Goal: Information Seeking & Learning: Learn about a topic

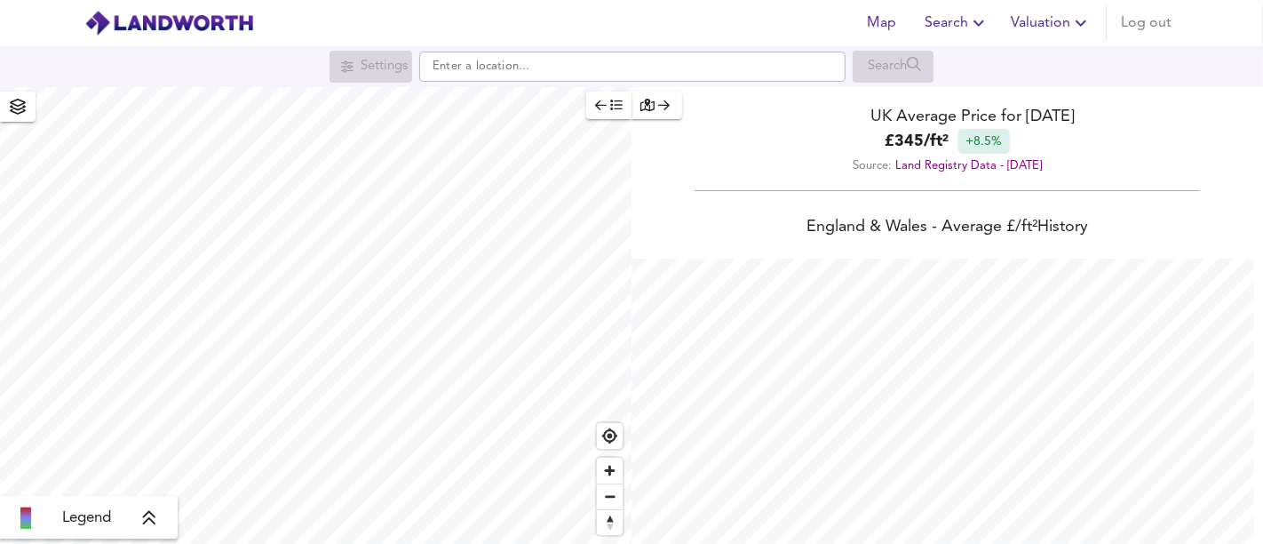
scroll to position [544, 1263]
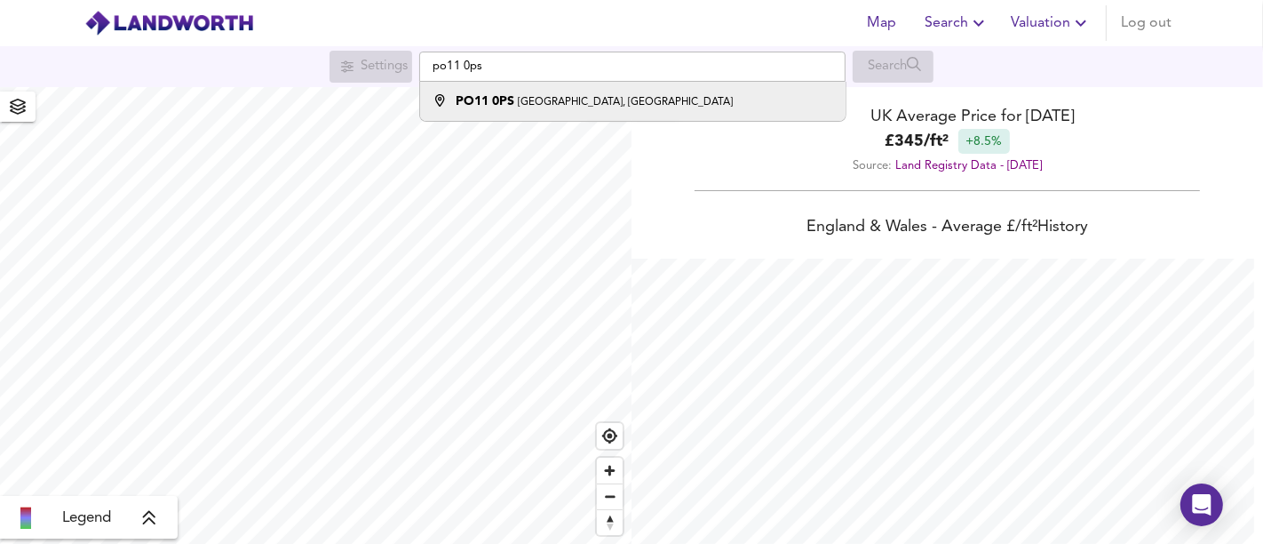
click at [623, 101] on small "[GEOGRAPHIC_DATA], [GEOGRAPHIC_DATA]" at bounding box center [625, 102] width 215 height 11
type input "[STREET_ADDRESS]"
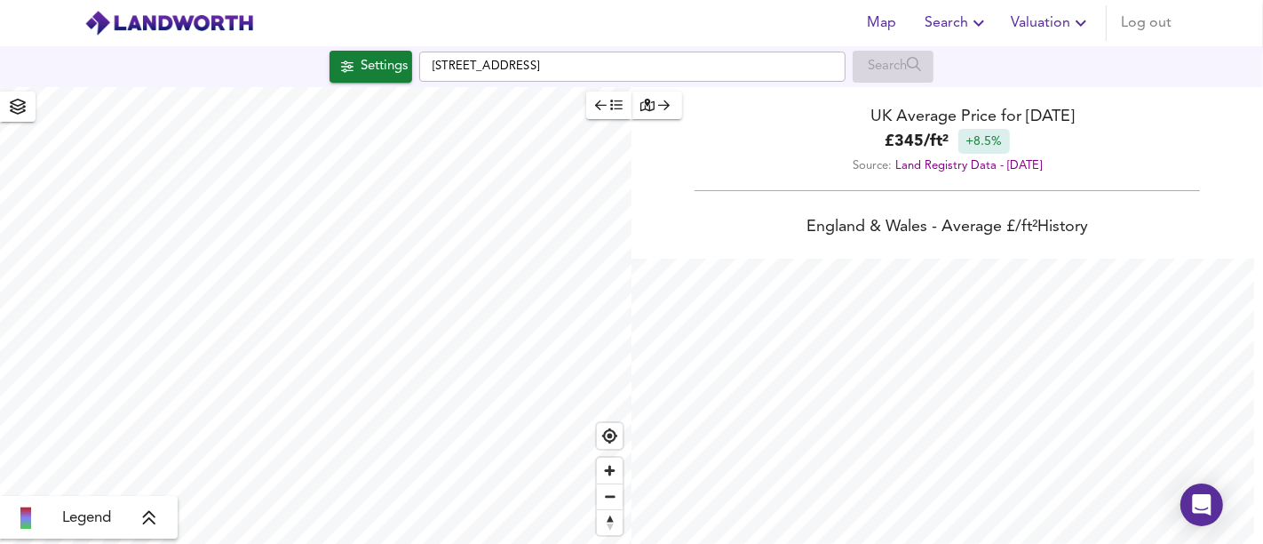
checkbox input "false"
checkbox input "true"
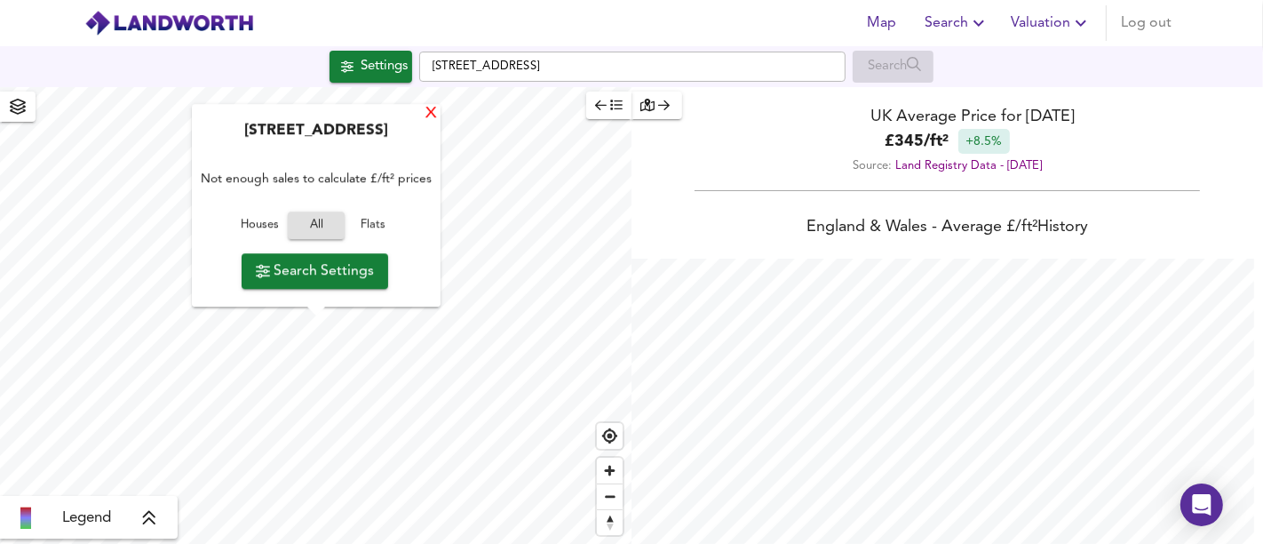
click at [436, 106] on div "X" at bounding box center [431, 114] width 15 height 17
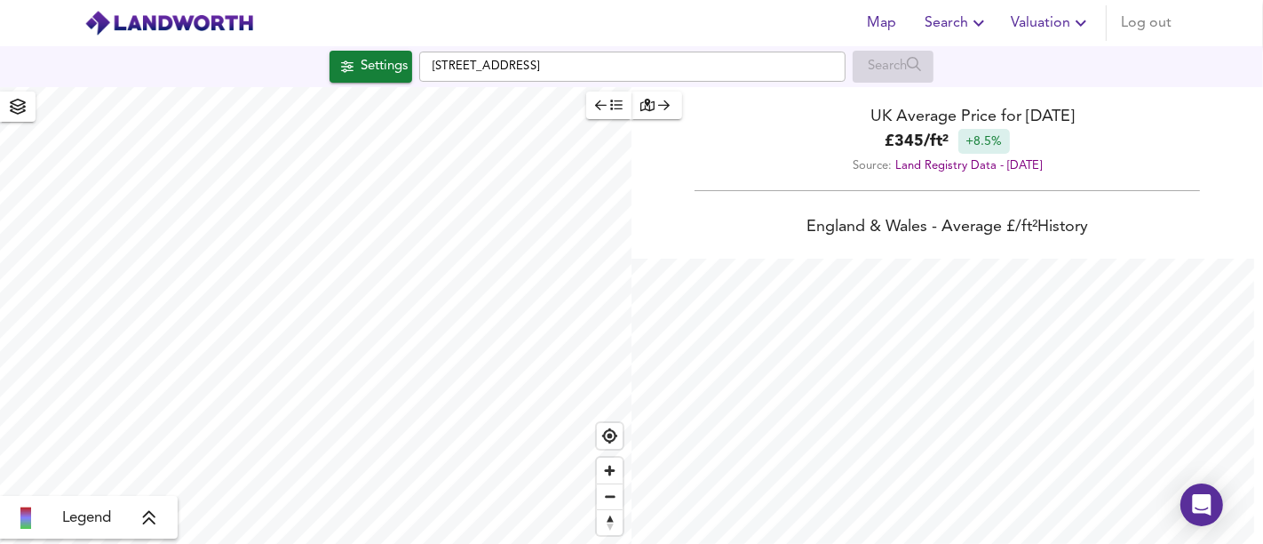
type input "1081"
click at [387, 75] on div "Settings" at bounding box center [384, 66] width 47 height 23
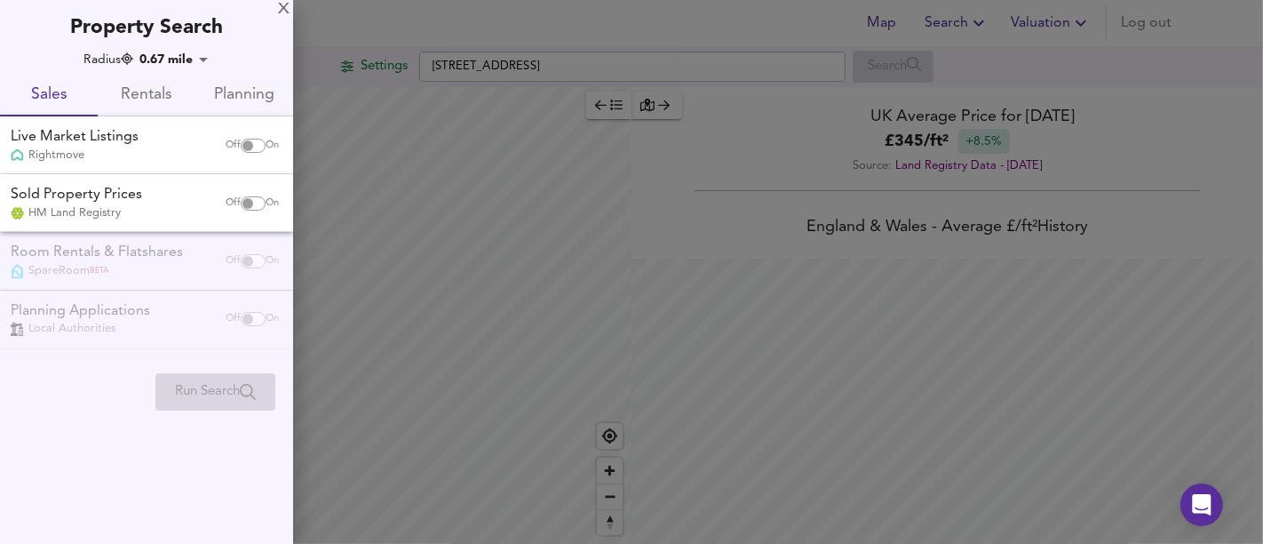
click at [259, 140] on input "checkbox" at bounding box center [248, 146] width 43 height 14
checkbox input "true"
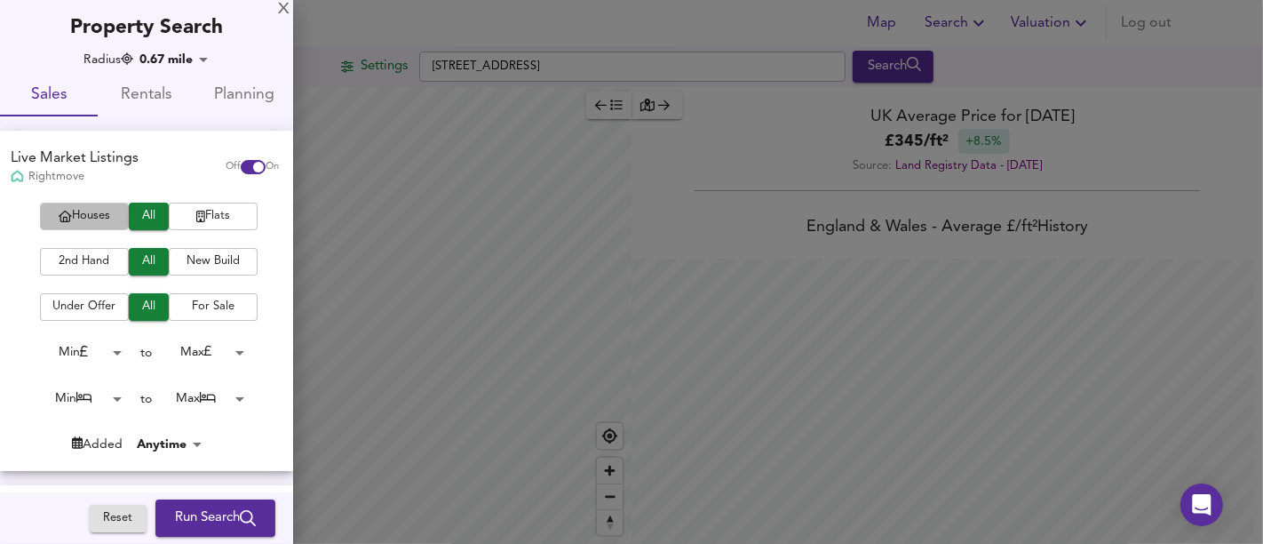
click at [115, 217] on span "Houses" at bounding box center [84, 216] width 71 height 20
click at [106, 391] on body "Map Search Valuation Log out Settings [GEOGRAPHIC_DATA] 0PS Search Legend UK Av…" at bounding box center [631, 272] width 1263 height 544
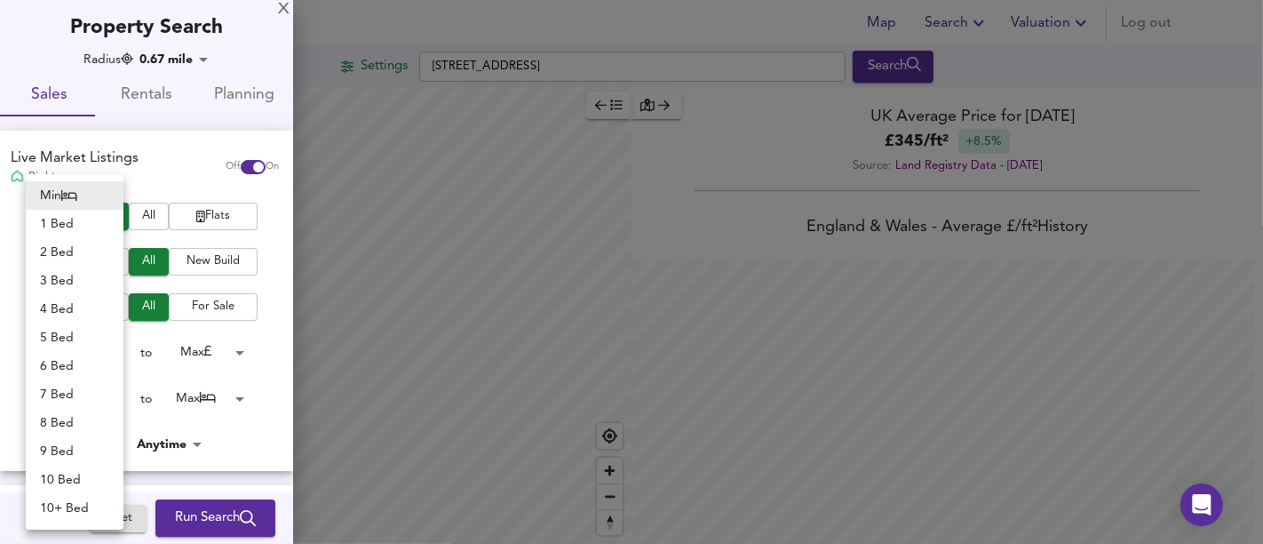
click at [81, 308] on li "4 Bed" at bounding box center [75, 309] width 98 height 28
type input "4"
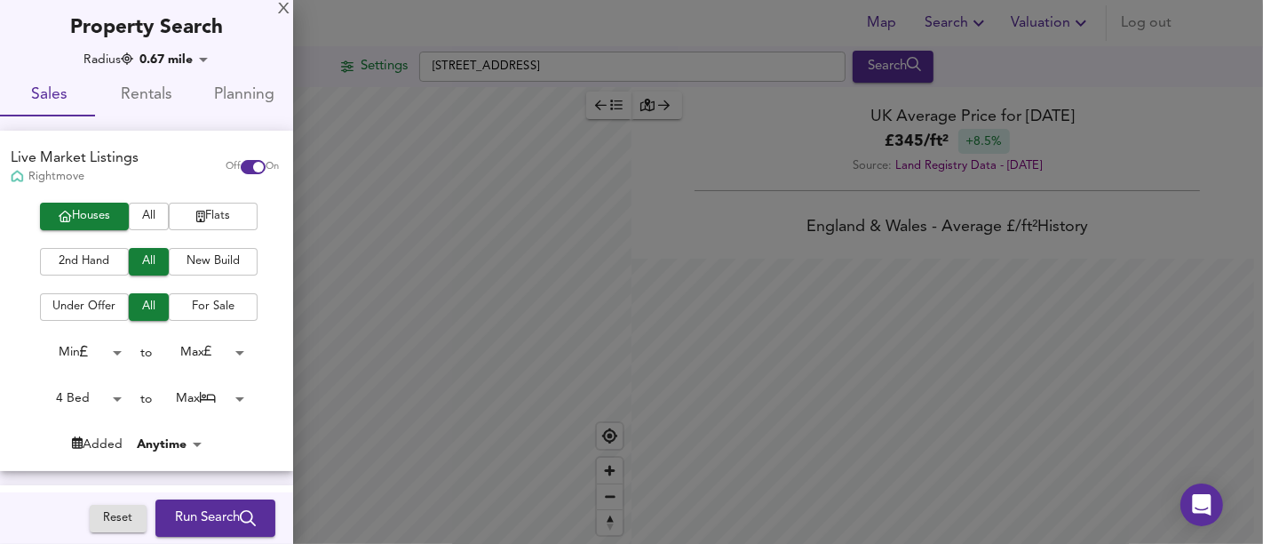
click at [226, 400] on body "Map Search Valuation Log out Settings [GEOGRAPHIC_DATA] 0PS Search Legend UK Av…" at bounding box center [631, 272] width 1263 height 544
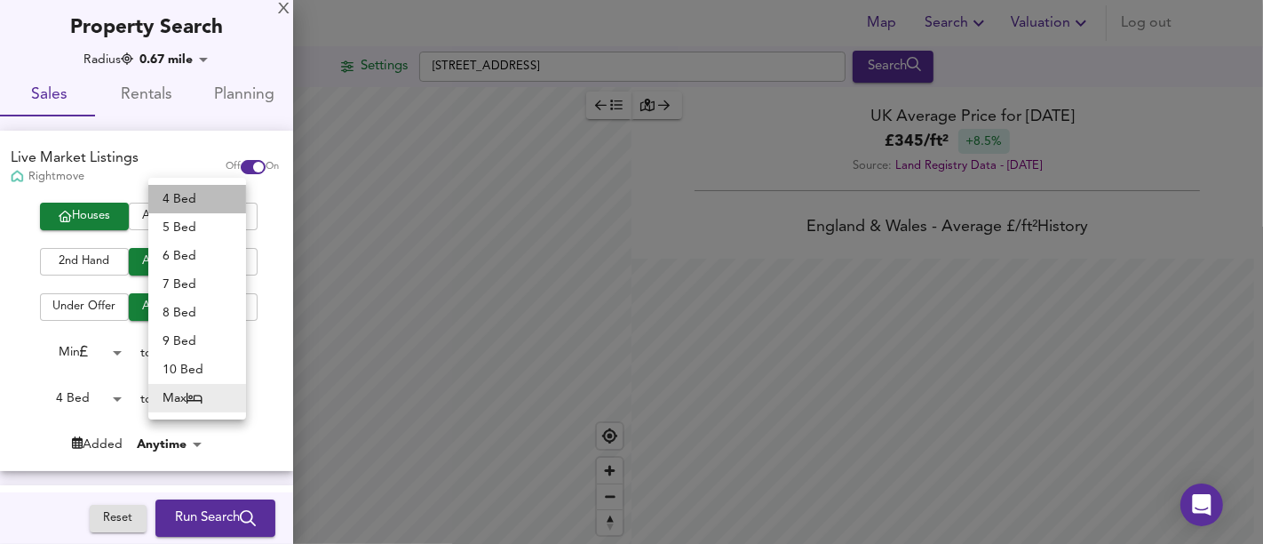
click at [197, 203] on li "4 Bed" at bounding box center [197, 199] width 98 height 28
type input "4"
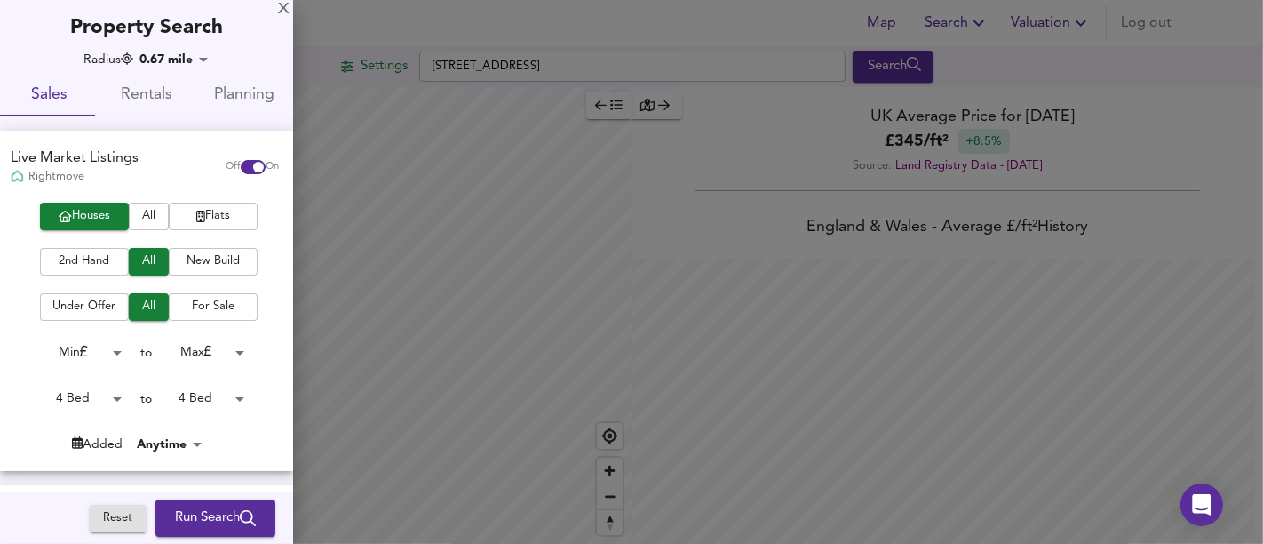
click at [213, 505] on button "Run Search" at bounding box center [215, 517] width 120 height 37
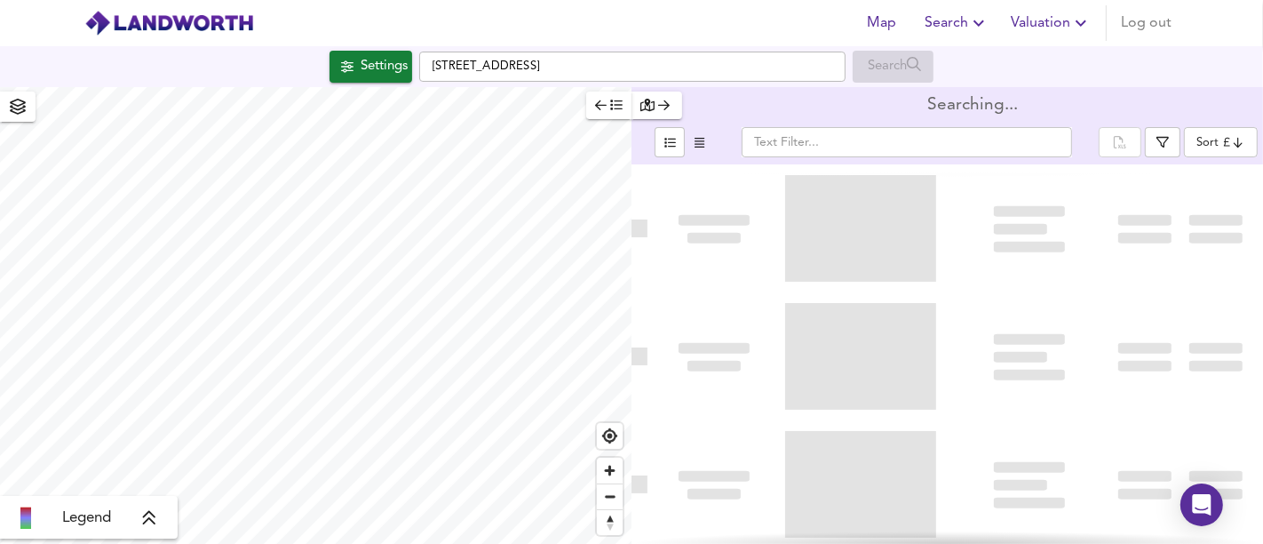
type input "bestdeal"
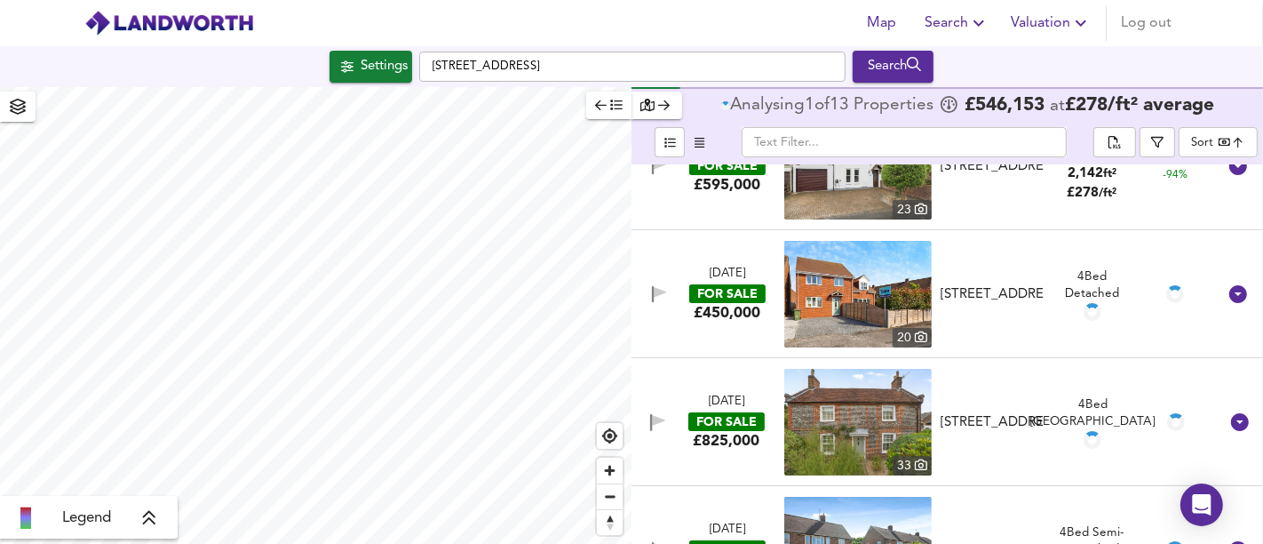
scroll to position [111, 0]
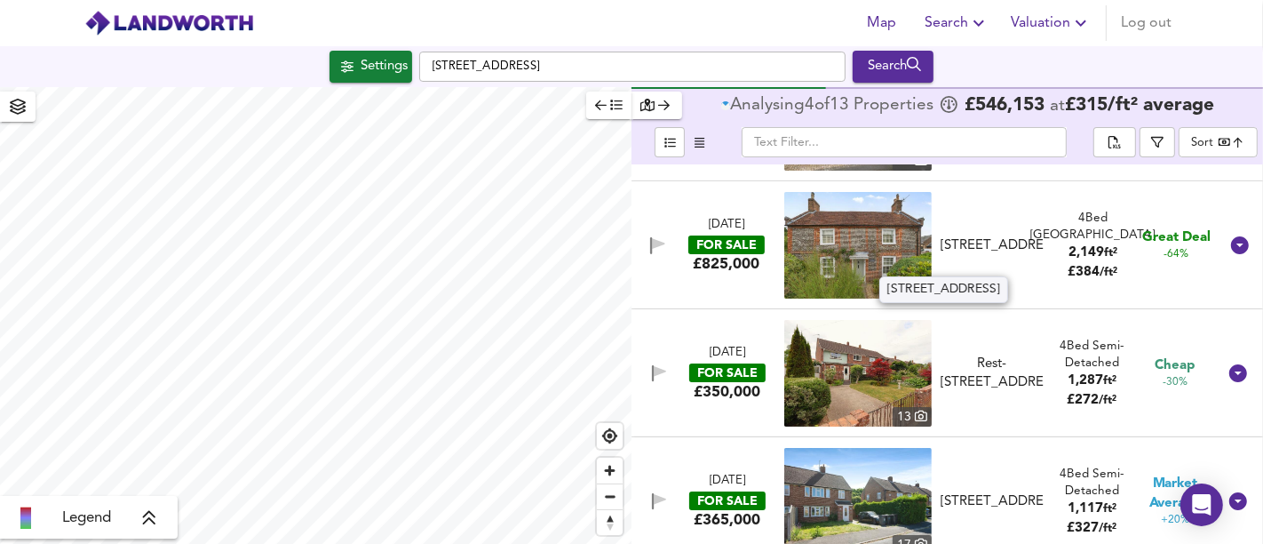
click at [1006, 255] on div "[STREET_ADDRESS]" at bounding box center [993, 245] width 104 height 19
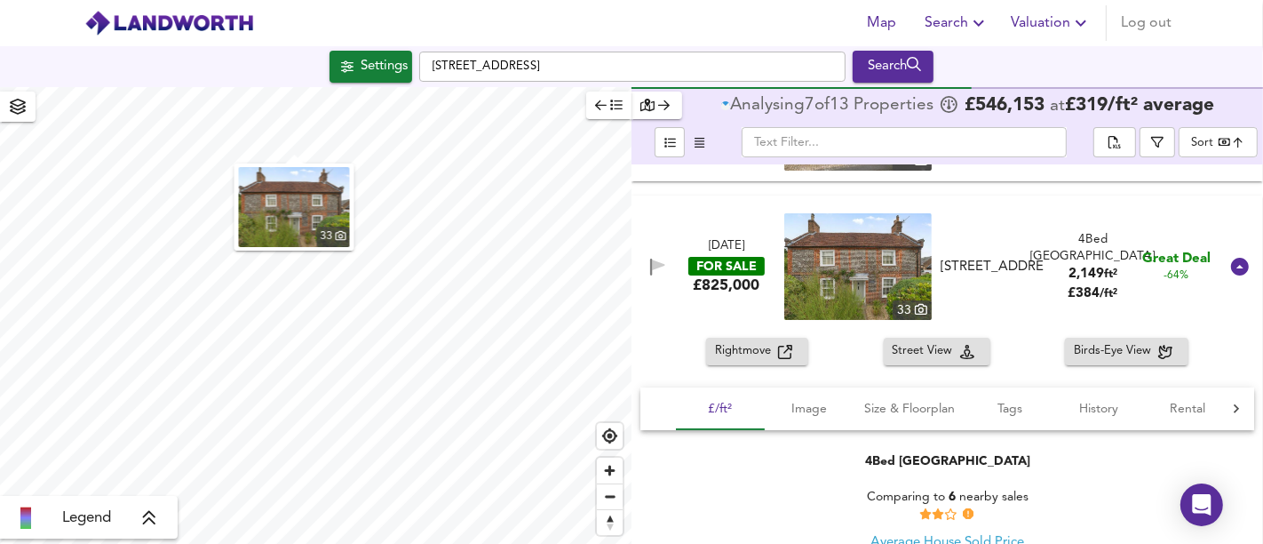
click at [780, 345] on icon "button" at bounding box center [785, 352] width 14 height 14
click at [696, 308] on div "[DATE] FOR SALE £825,000 [STREET_ADDRESS] 4 Bed Farm House 2,149 ft² £ 384 / ft…" at bounding box center [926, 266] width 585 height 107
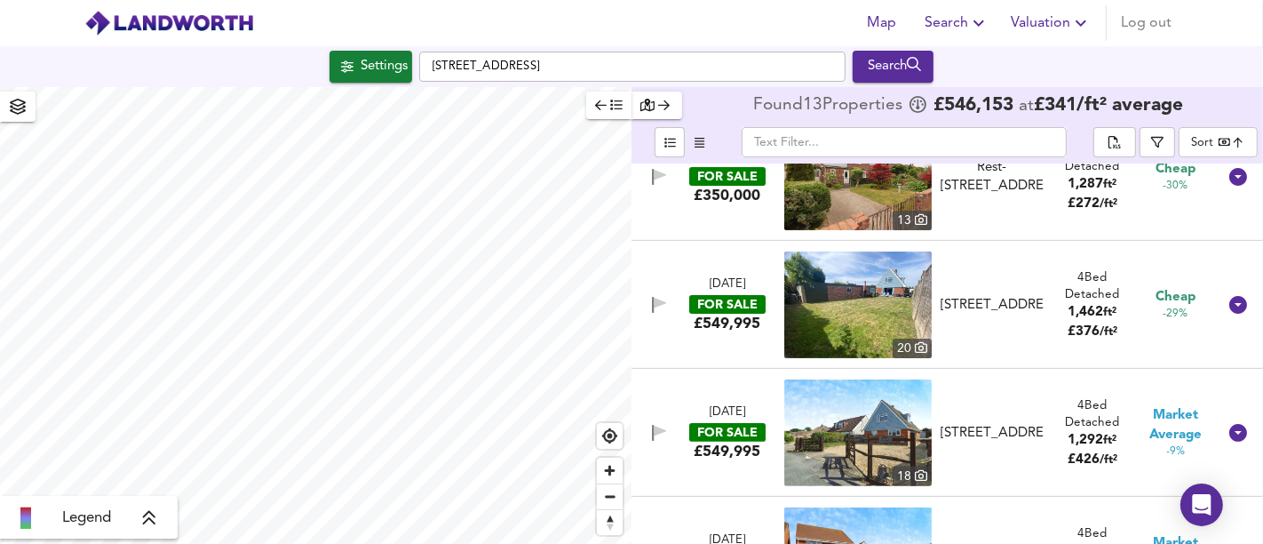
scroll to position [495, 0]
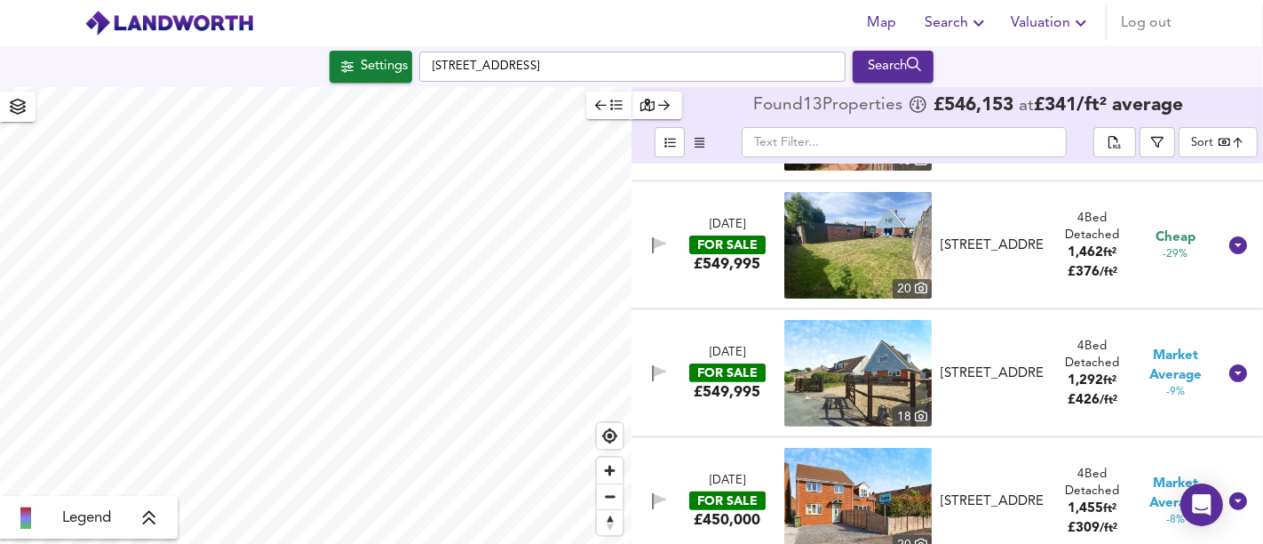
click at [741, 396] on div "£549,995" at bounding box center [727, 392] width 67 height 20
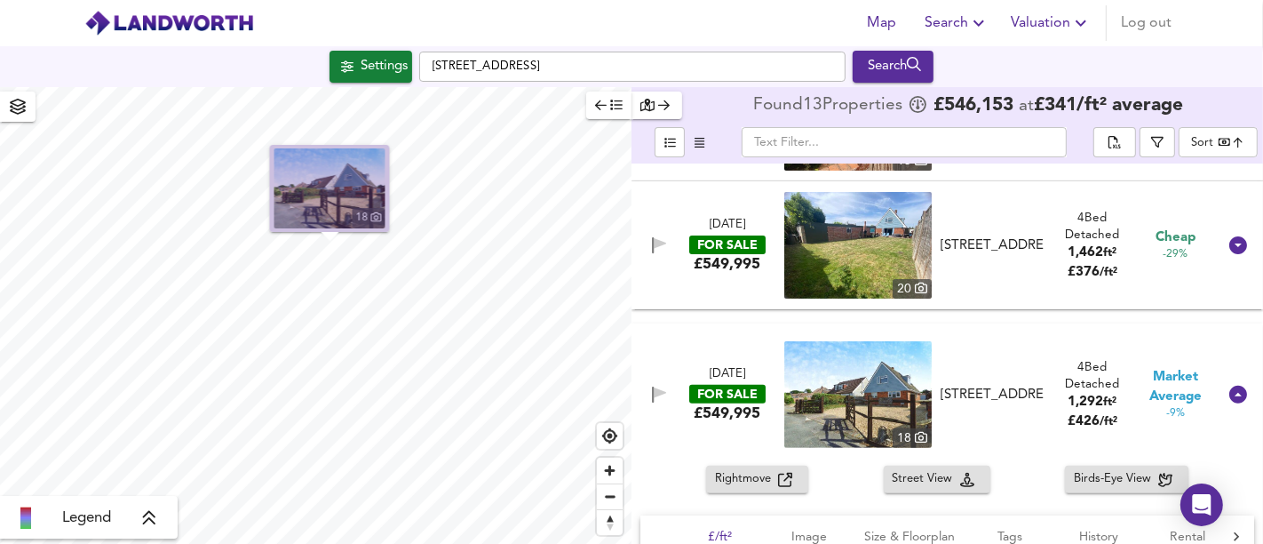
click at [344, 178] on img "button" at bounding box center [329, 188] width 111 height 80
